Goal: Task Accomplishment & Management: Use online tool/utility

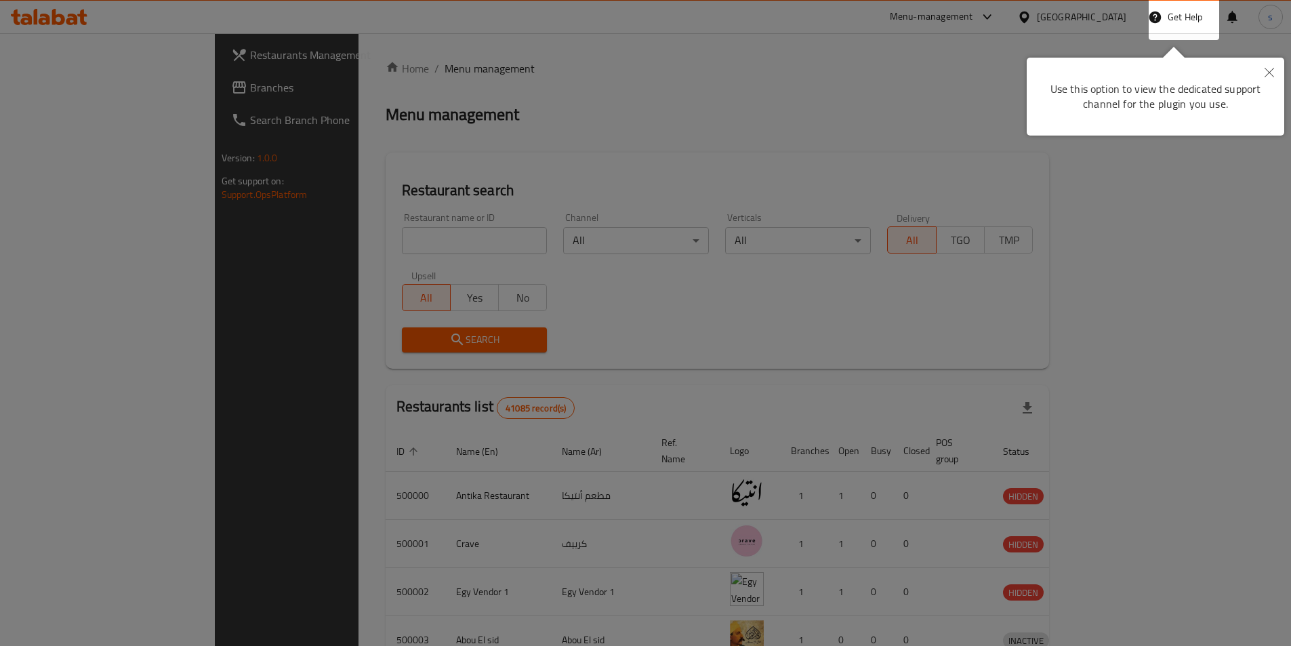
click at [1272, 72] on icon "Close" at bounding box center [1268, 72] width 9 height 9
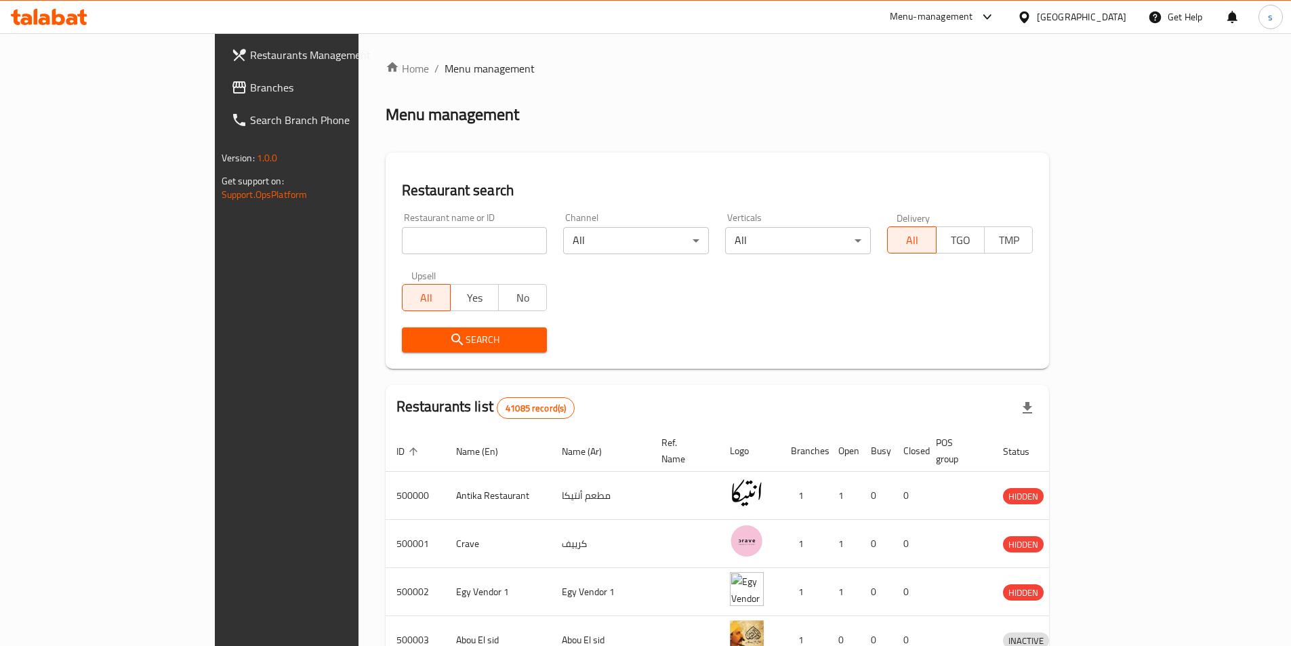
click at [250, 60] on span "Restaurants Management" at bounding box center [334, 55] width 169 height 16
click at [402, 240] on input "search" at bounding box center [475, 240] width 146 height 27
click at [402, 245] on input "search" at bounding box center [475, 240] width 146 height 27
click at [1115, 24] on div "[GEOGRAPHIC_DATA]" at bounding box center [1081, 16] width 89 height 15
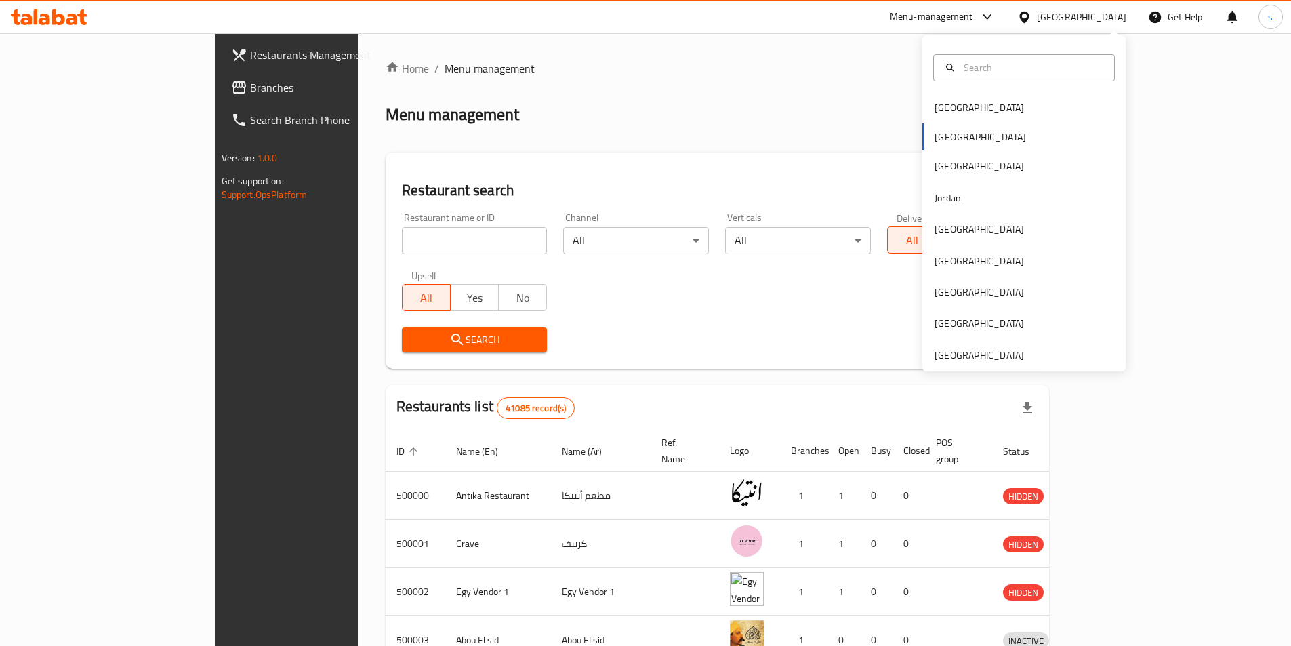
click at [1115, 16] on div "[GEOGRAPHIC_DATA]" at bounding box center [1081, 16] width 89 height 15
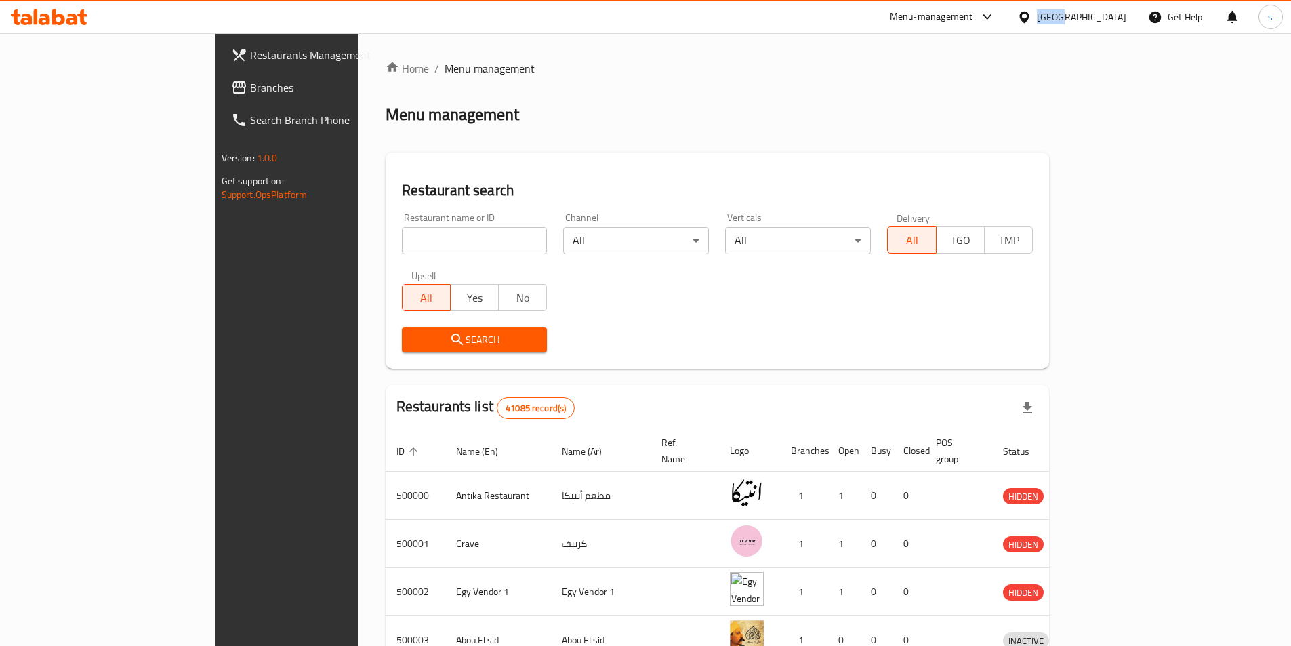
click at [1114, 16] on div "[GEOGRAPHIC_DATA]" at bounding box center [1081, 16] width 89 height 15
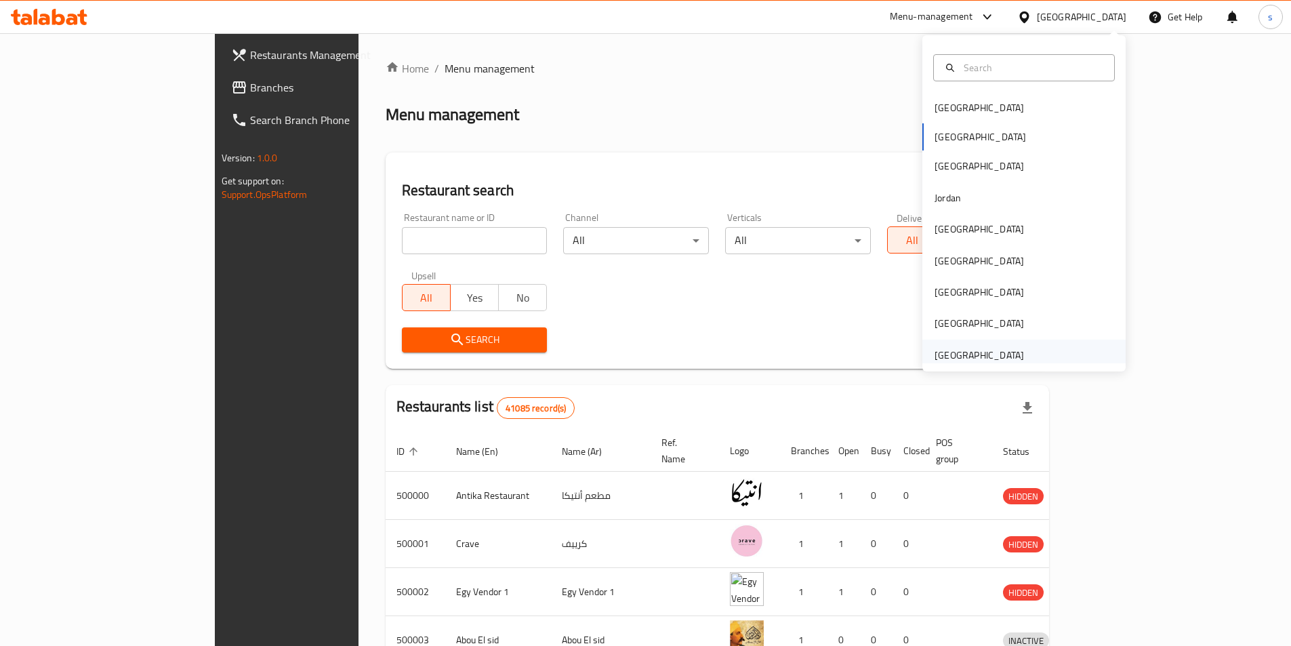
click at [948, 356] on div "[GEOGRAPHIC_DATA]" at bounding box center [978, 355] width 89 height 15
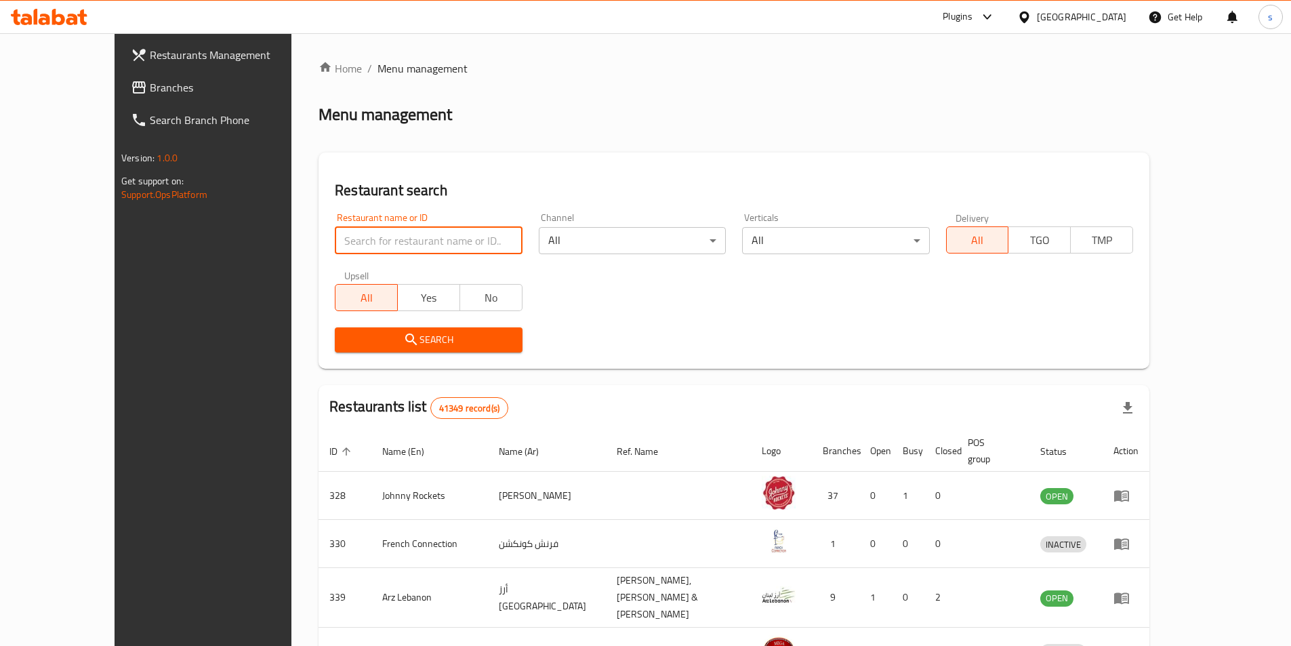
click at [348, 240] on input "search" at bounding box center [428, 240] width 187 height 27
paste input "22533"
type input "22533"
click button "Search" at bounding box center [428, 339] width 187 height 25
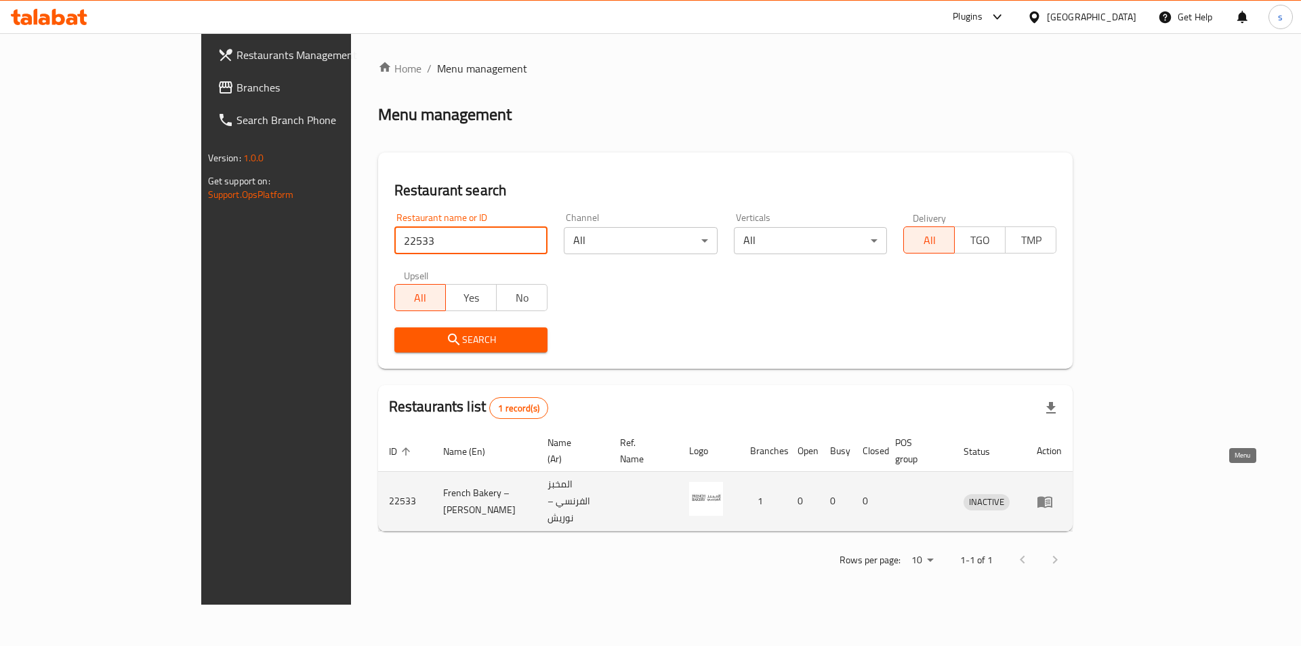
click at [1062, 493] on link "enhanced table" at bounding box center [1049, 501] width 25 height 16
